Goal: Transaction & Acquisition: Register for event/course

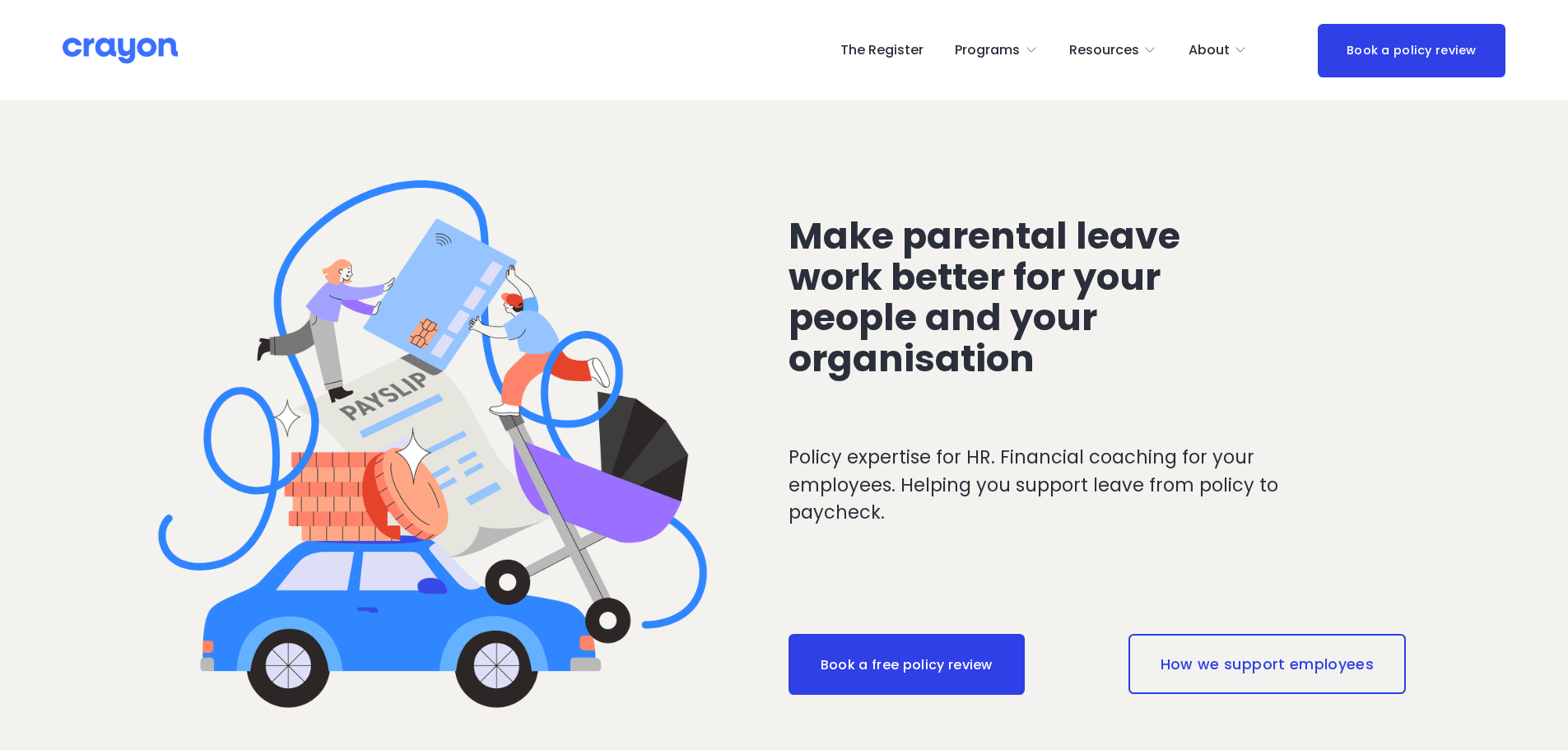
click at [917, 44] on link "The Register" at bounding box center [882, 50] width 83 height 27
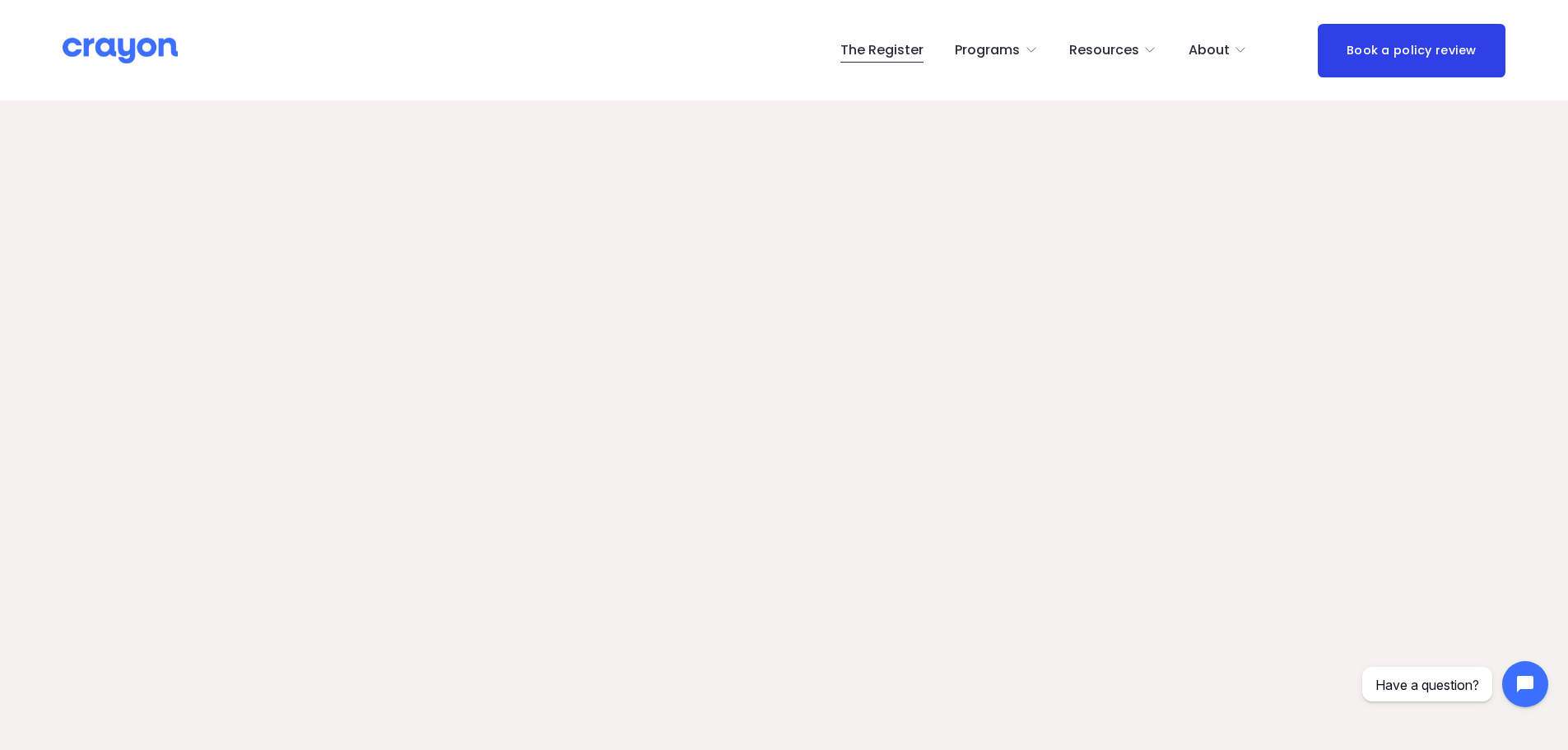
click at [863, 45] on link "The Register" at bounding box center [882, 50] width 83 height 27
